Goal: Task Accomplishment & Management: Use online tool/utility

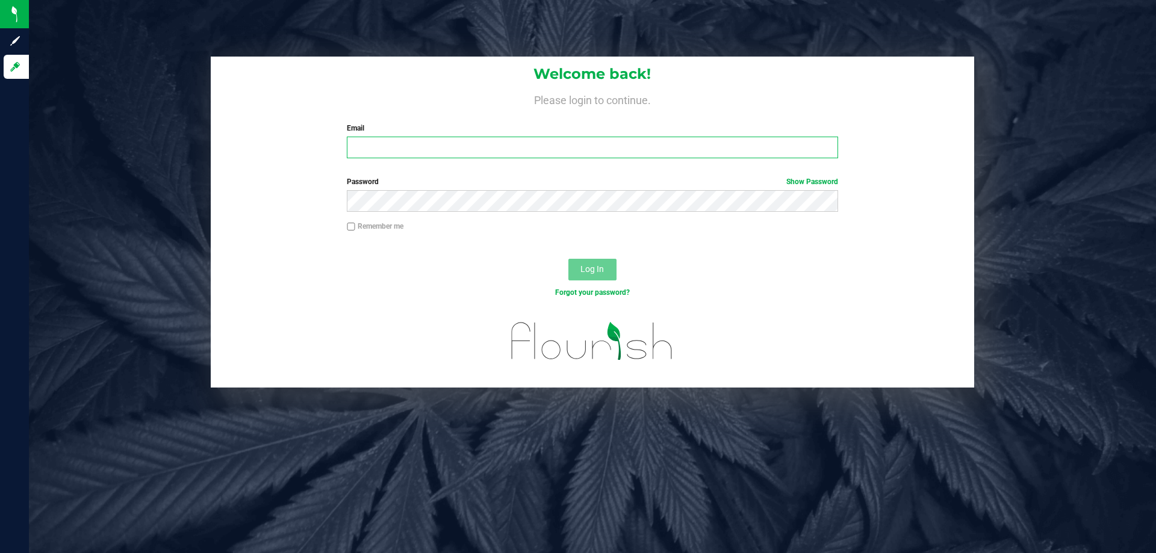
click at [426, 147] on input "Email" at bounding box center [592, 148] width 491 height 22
type input "awebster@liveparallel.com"
click at [569, 259] on button "Log In" at bounding box center [593, 270] width 48 height 22
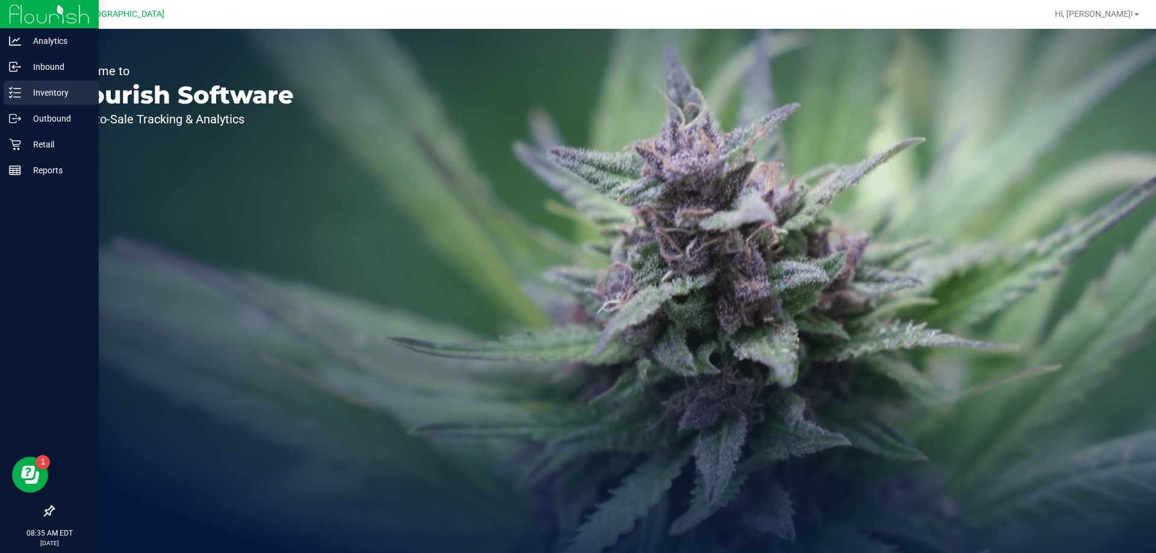
click at [25, 92] on p "Inventory" at bounding box center [57, 93] width 72 height 14
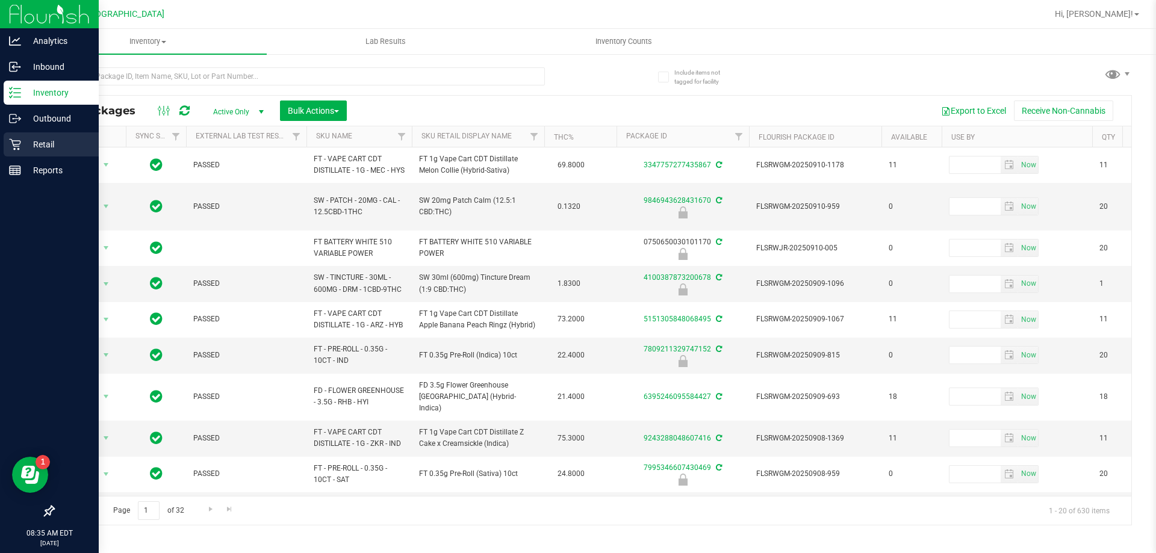
click at [28, 143] on p "Retail" at bounding box center [57, 144] width 72 height 14
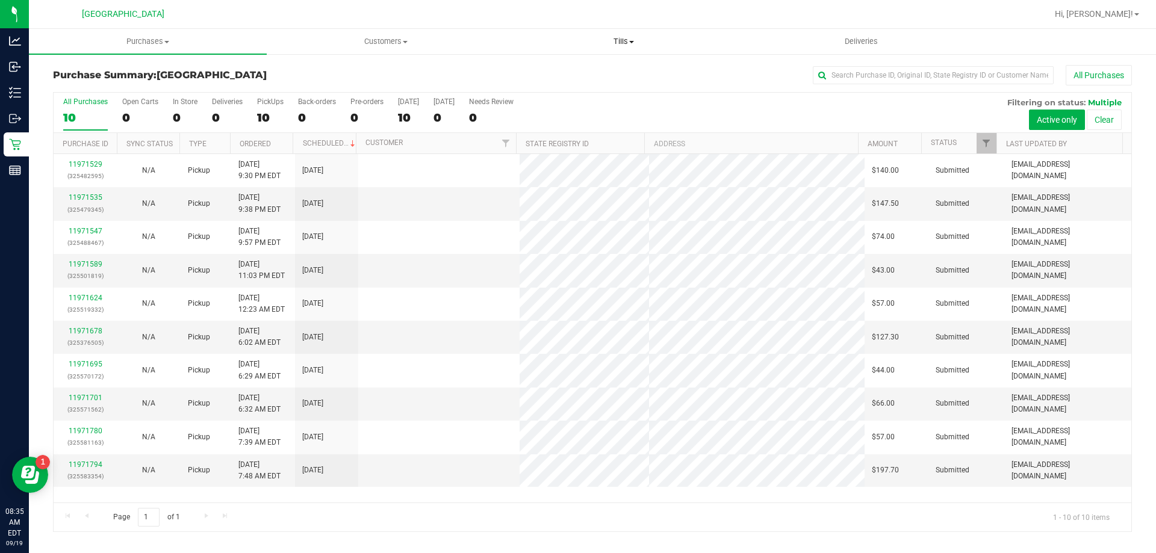
click at [613, 43] on span "Tills" at bounding box center [623, 41] width 237 height 11
click at [562, 73] on span "Manage tills" at bounding box center [545, 72] width 81 height 10
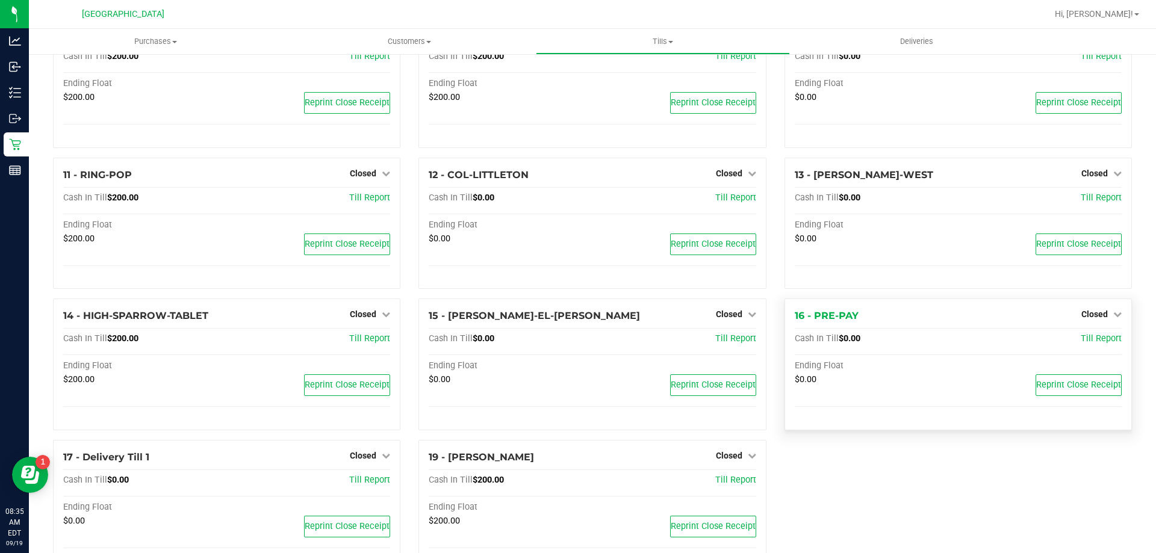
scroll to position [435, 0]
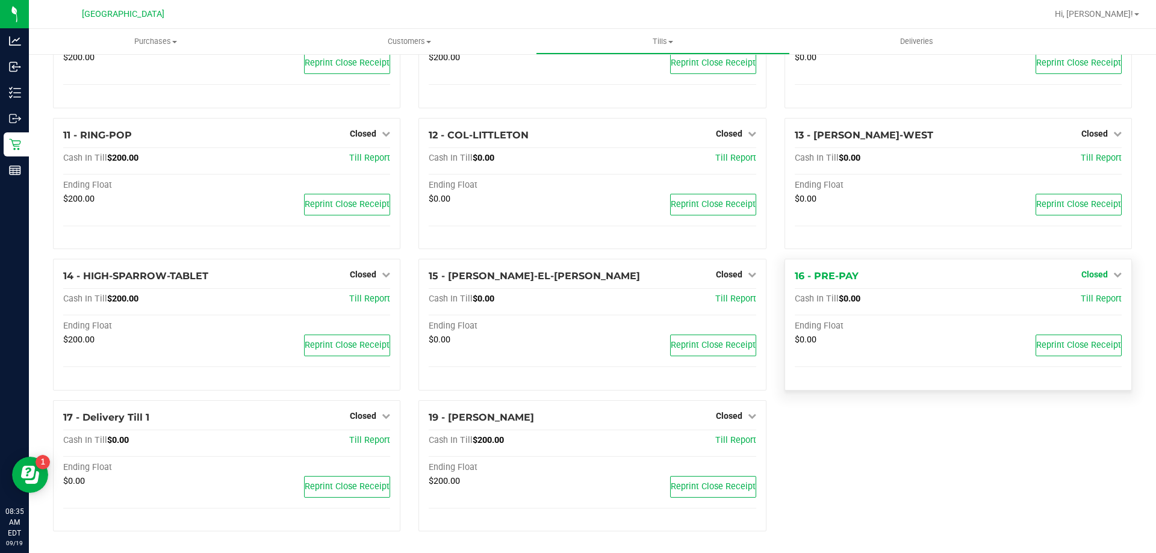
click at [1082, 274] on span "Closed" at bounding box center [1095, 275] width 26 height 10
click at [1079, 301] on link "Open Till" at bounding box center [1095, 300] width 32 height 10
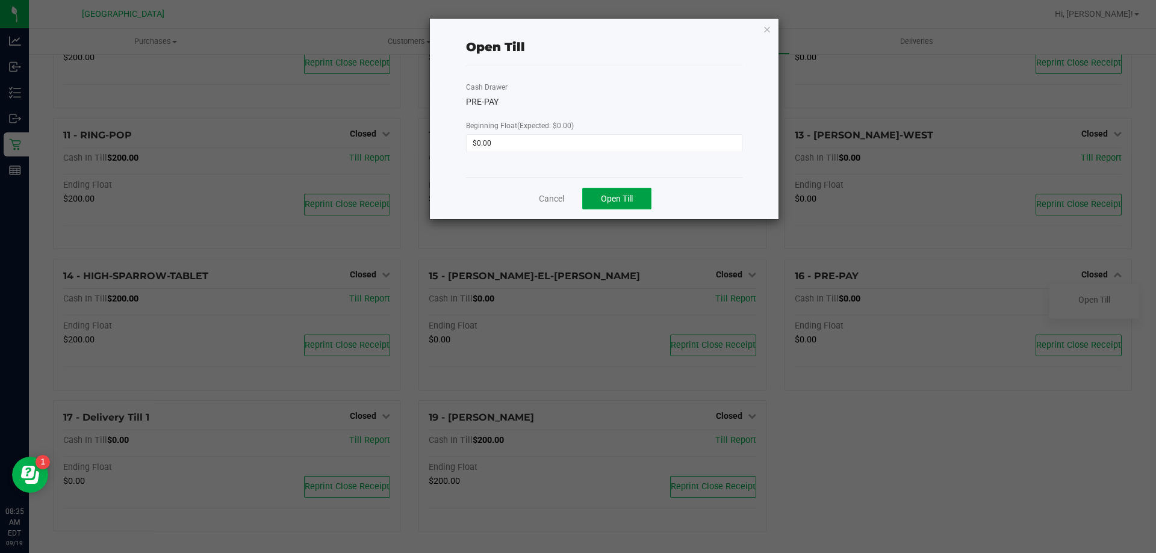
click at [633, 199] on span "Open Till" at bounding box center [617, 199] width 32 height 10
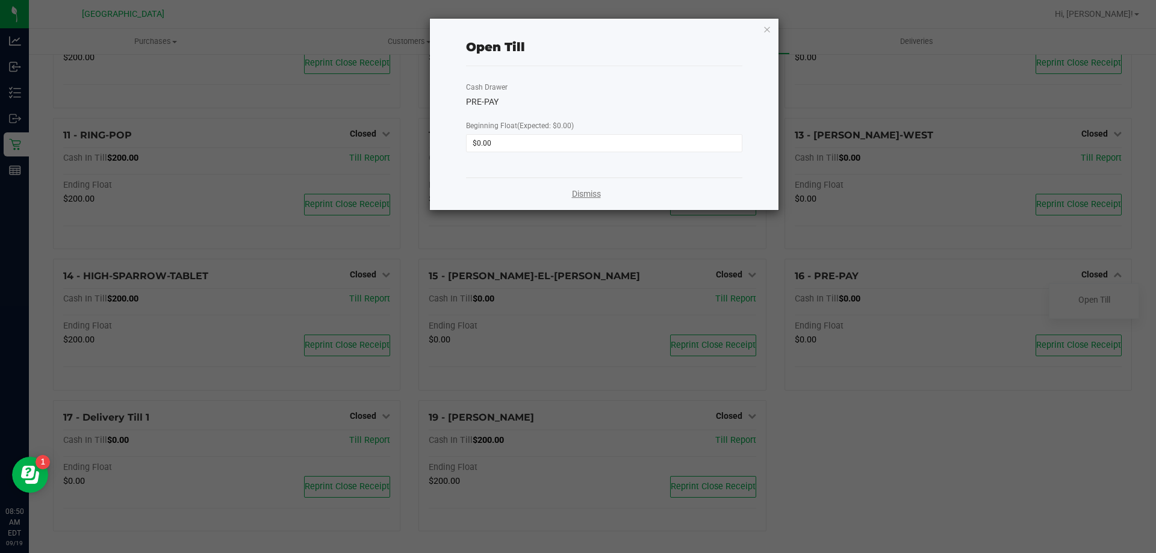
click at [573, 192] on link "Dismiss" at bounding box center [586, 194] width 29 height 13
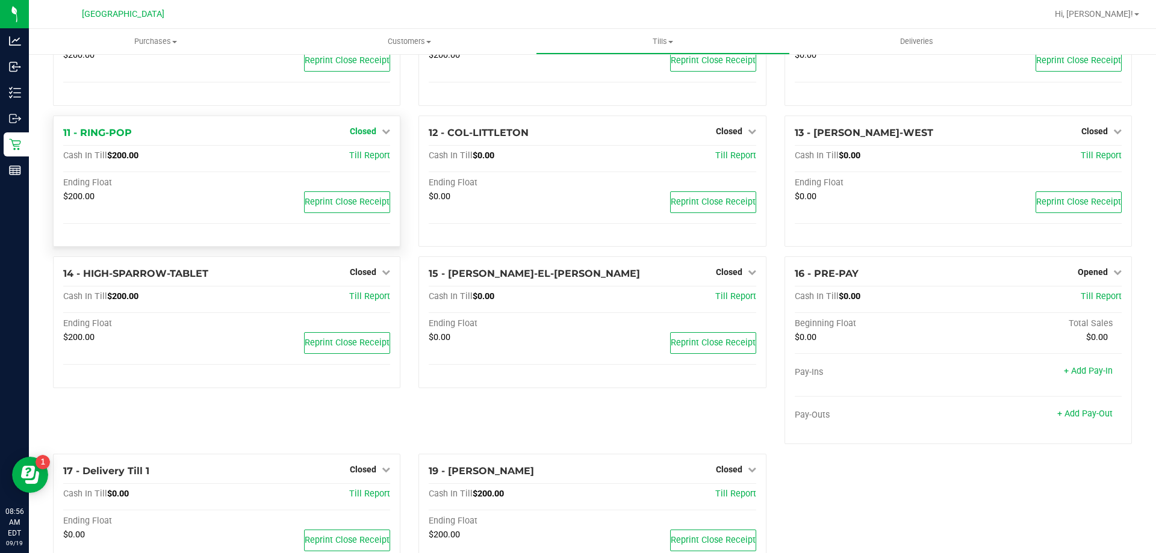
click at [352, 136] on span "Closed" at bounding box center [363, 131] width 26 height 10
click at [355, 158] on link "Open Till" at bounding box center [363, 156] width 32 height 10
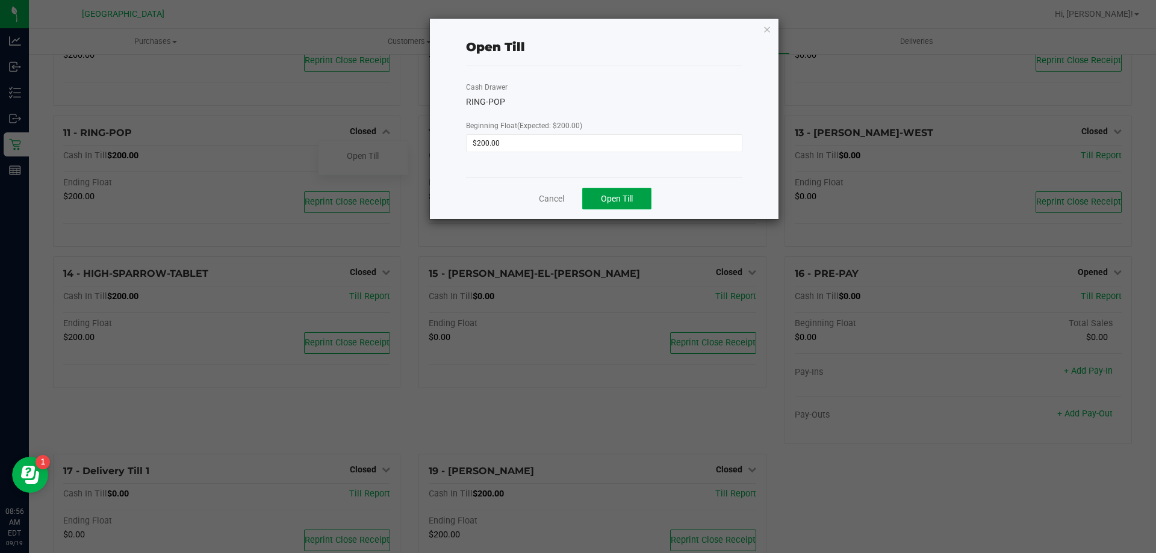
click at [588, 202] on button "Open Till" at bounding box center [616, 199] width 69 height 22
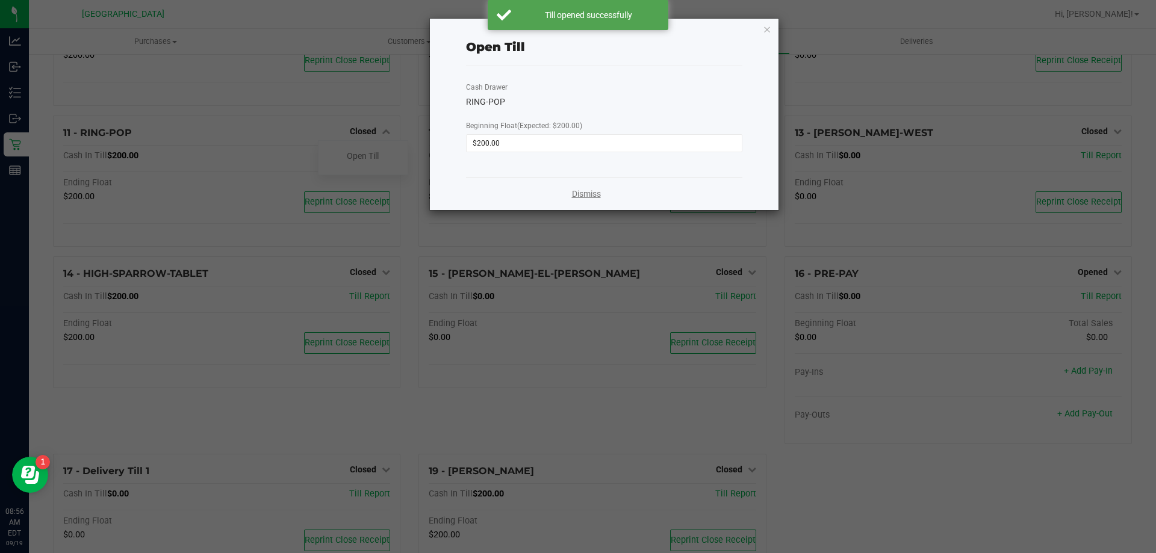
click at [575, 196] on link "Dismiss" at bounding box center [586, 194] width 29 height 13
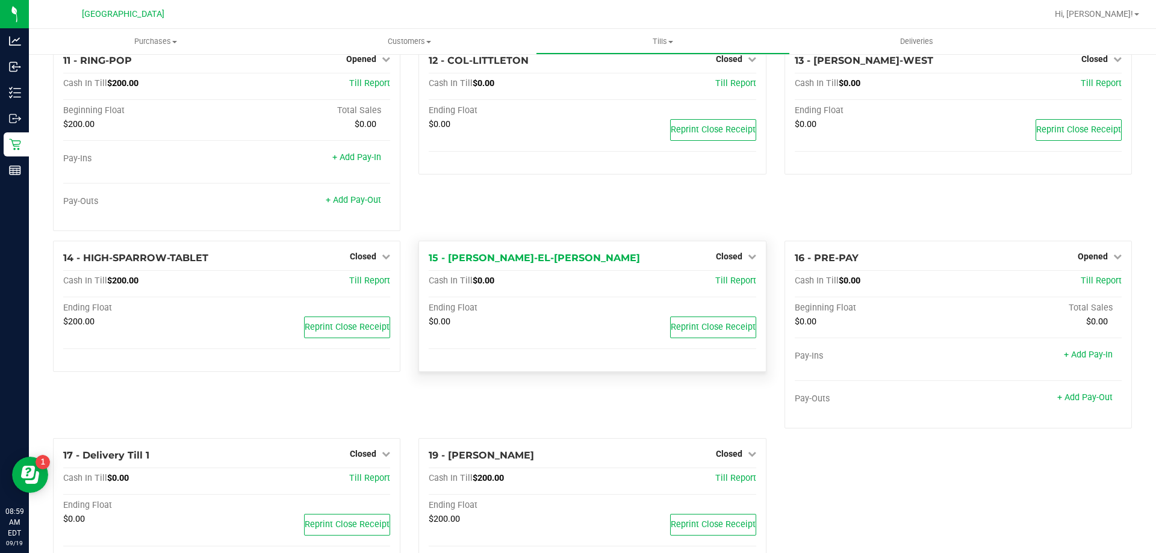
scroll to position [548, 0]
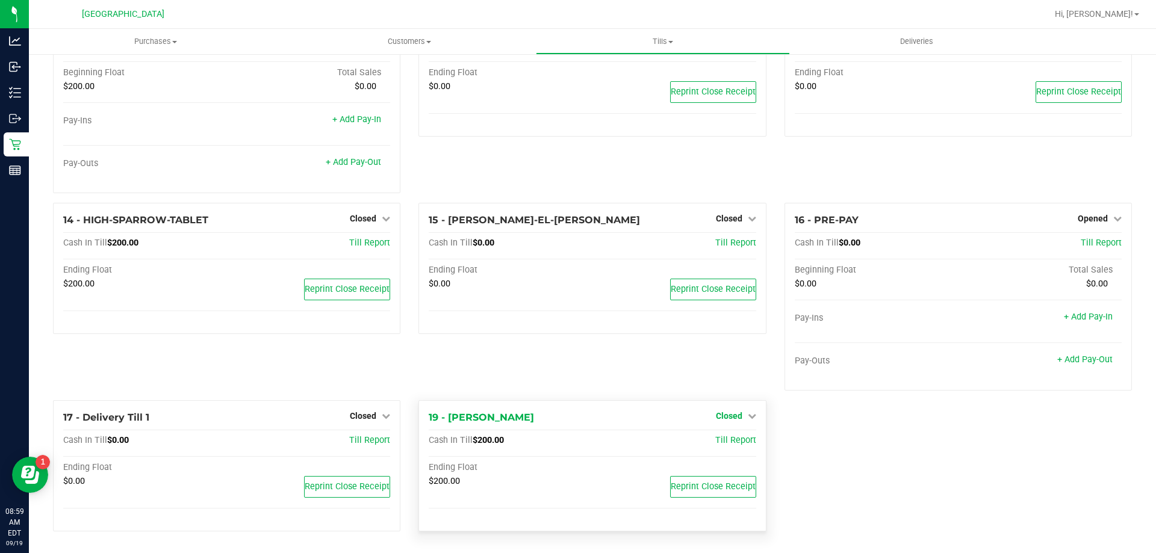
click at [731, 414] on span "Closed" at bounding box center [729, 416] width 26 height 10
click at [715, 442] on link "Open Till" at bounding box center [729, 441] width 32 height 10
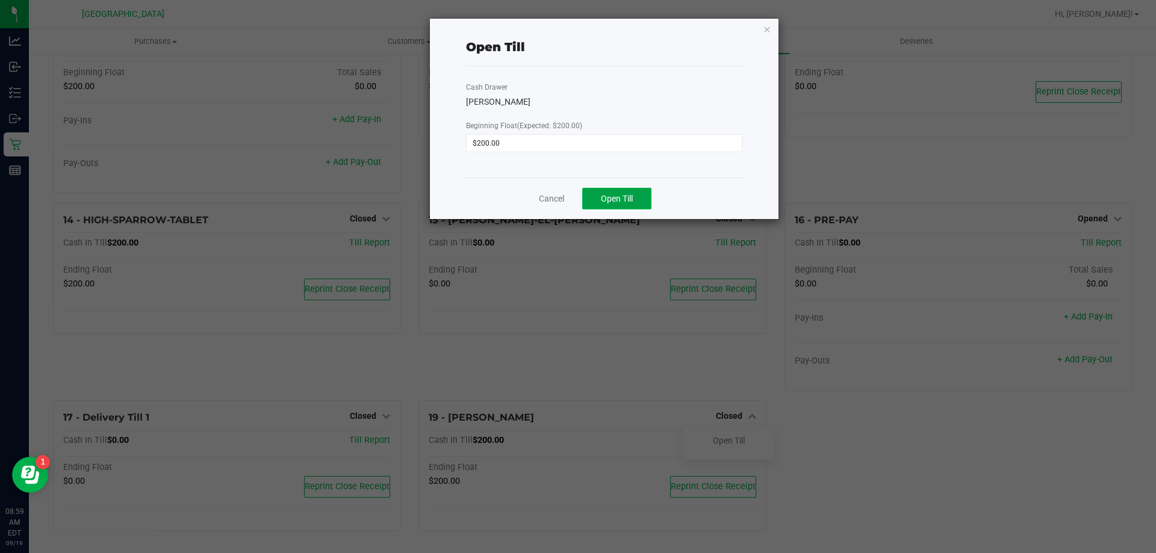
click at [606, 196] on span "Open Till" at bounding box center [617, 199] width 32 height 10
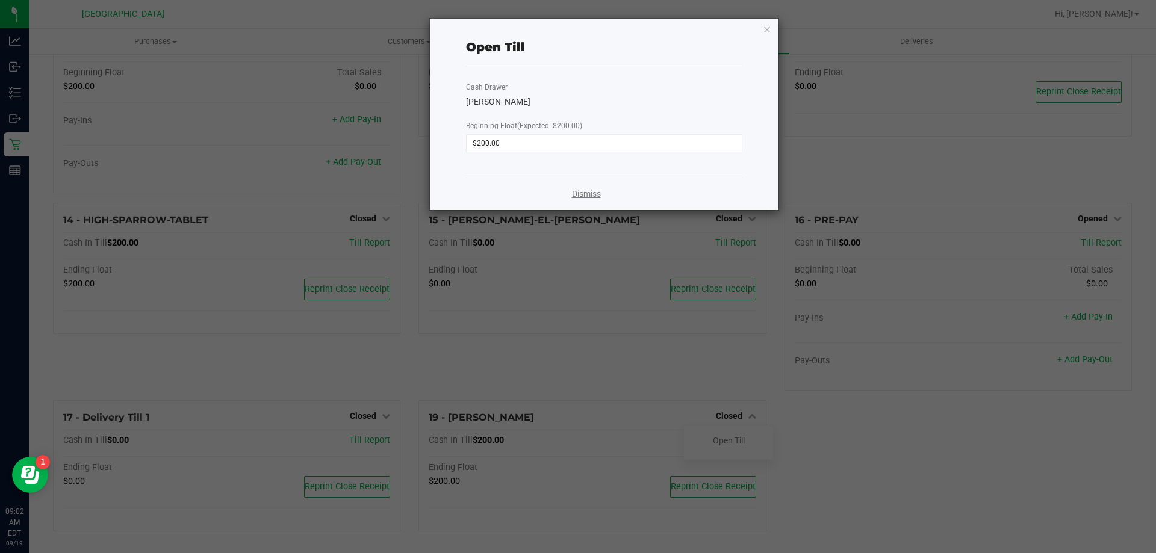
click at [584, 194] on link "Dismiss" at bounding box center [586, 194] width 29 height 13
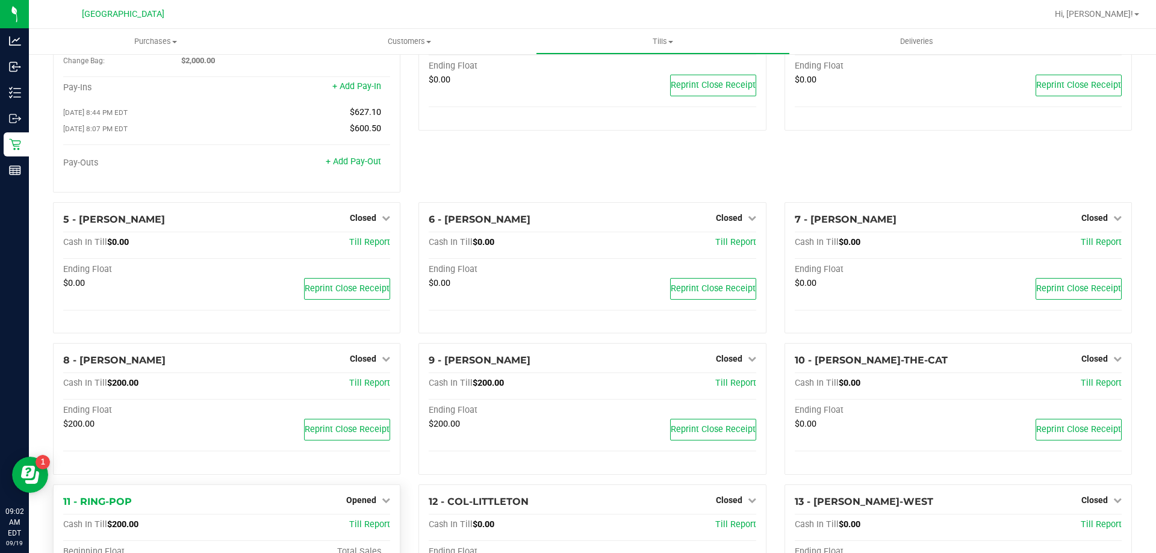
scroll to position [0, 0]
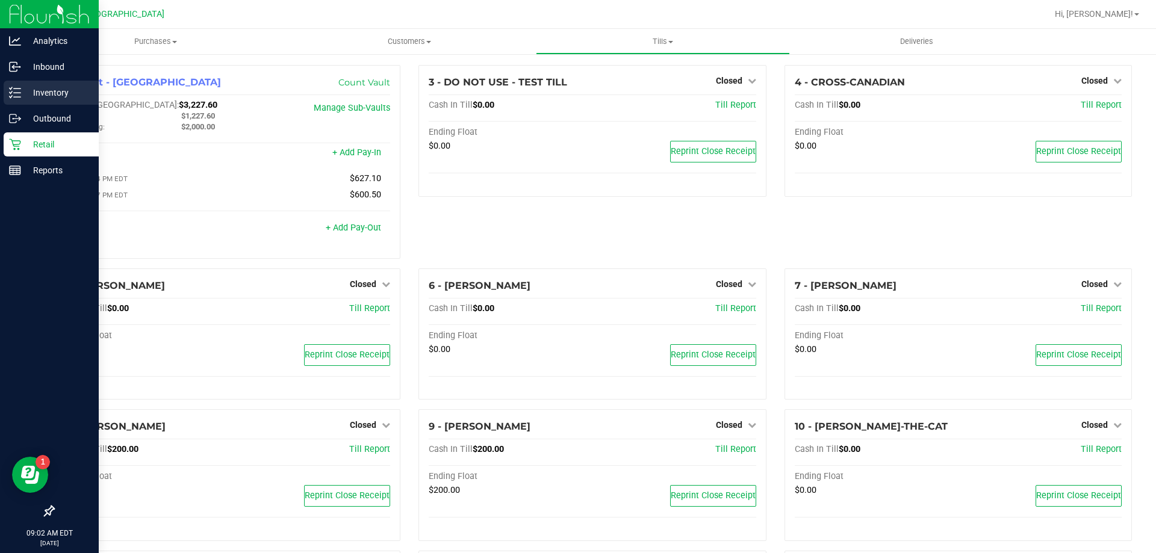
click at [54, 93] on p "Inventory" at bounding box center [57, 93] width 72 height 14
